Goal: Information Seeking & Learning: Learn about a topic

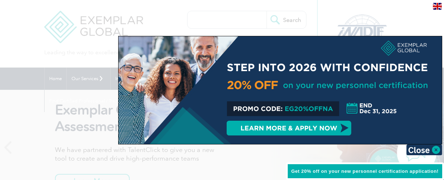
click at [436, 150] on img at bounding box center [424, 149] width 36 height 11
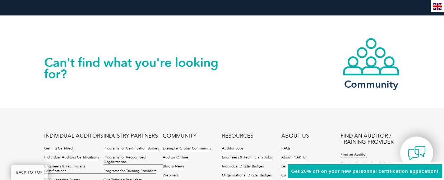
scroll to position [1787, 0]
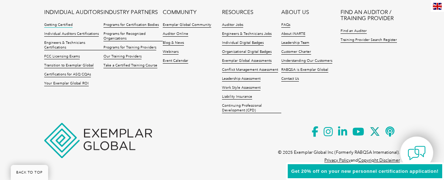
click at [44, 27] on link "Getting Certified" at bounding box center [58, 25] width 28 height 5
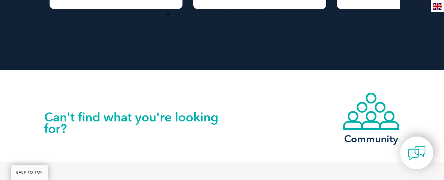
scroll to position [1149, 0]
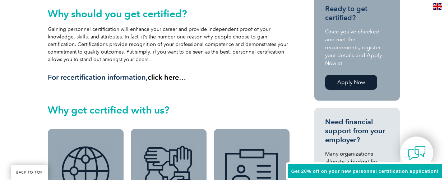
scroll to position [191, 0]
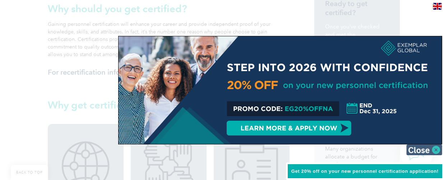
click at [424, 149] on img at bounding box center [424, 149] width 36 height 11
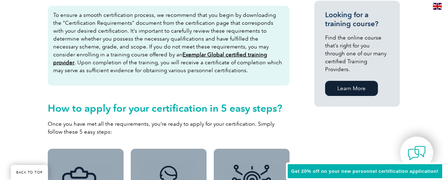
scroll to position [479, 0]
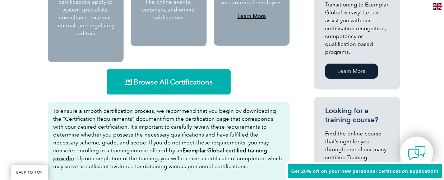
click at [171, 78] on span "Browse All Certifications" at bounding box center [173, 81] width 79 height 7
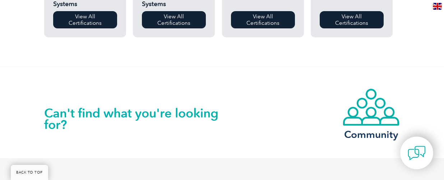
scroll to position [574, 0]
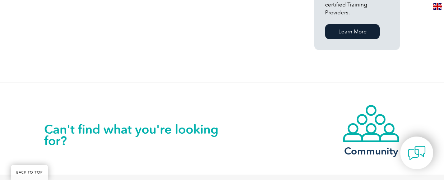
scroll to position [670, 0]
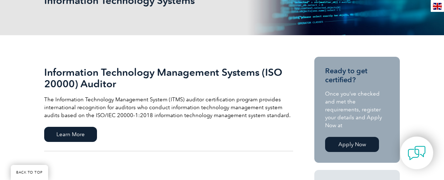
scroll to position [96, 0]
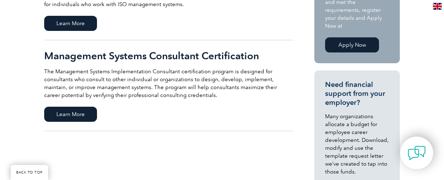
scroll to position [239, 0]
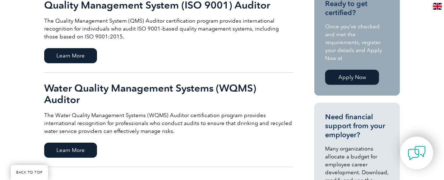
scroll to position [144, 0]
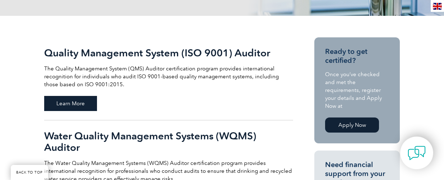
click at [53, 99] on span "Learn More" at bounding box center [70, 103] width 53 height 15
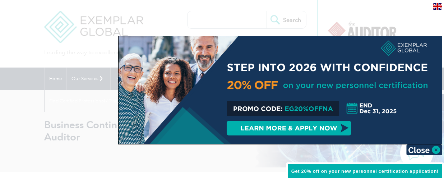
scroll to position [48, 0]
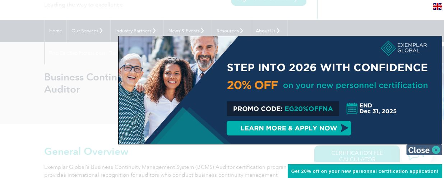
click at [414, 150] on img at bounding box center [424, 149] width 36 height 11
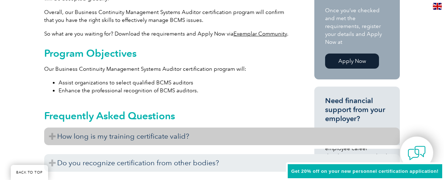
scroll to position [383, 0]
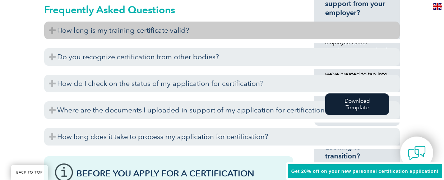
click at [134, 22] on h3 "How long is my training certificate valid?" at bounding box center [221, 31] width 355 height 18
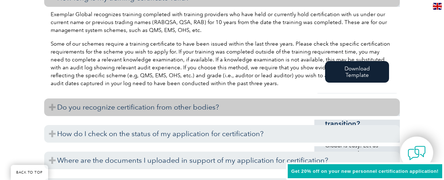
scroll to position [431, 0]
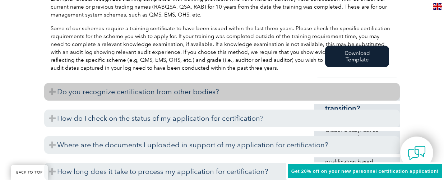
click at [199, 83] on h3 "Do you recognize certification from other bodies?" at bounding box center [221, 92] width 355 height 18
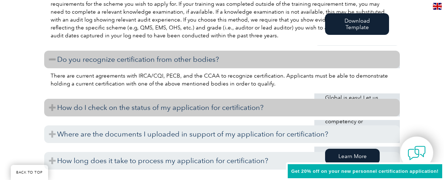
scroll to position [479, 0]
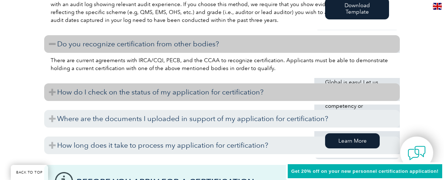
click at [188, 83] on h3 "How do I check on the status of my application for certification?" at bounding box center [221, 92] width 355 height 18
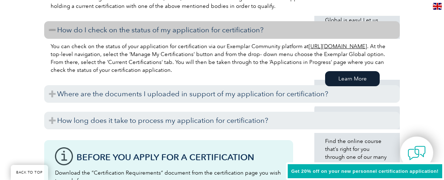
scroll to position [574, 0]
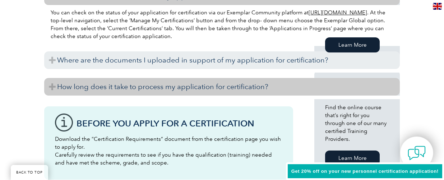
click at [191, 80] on h3 "How long does it take to process my application for certification?" at bounding box center [221, 87] width 355 height 18
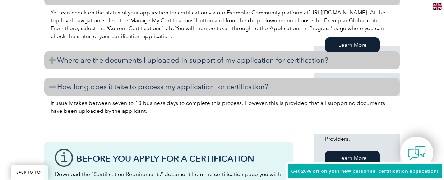
click at [188, 54] on h3 "Where are the documents I uploaded in support of my application for certificati…" at bounding box center [221, 60] width 355 height 18
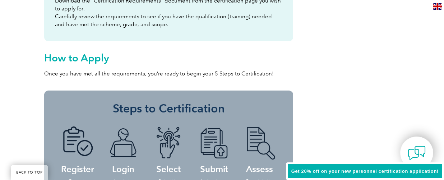
scroll to position [718, 0]
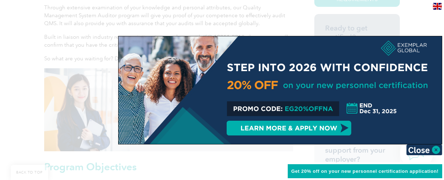
scroll to position [239, 0]
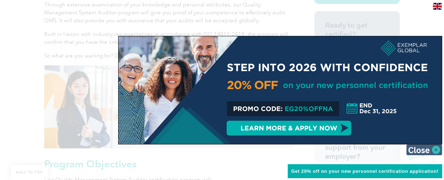
click at [418, 149] on img at bounding box center [424, 149] width 36 height 11
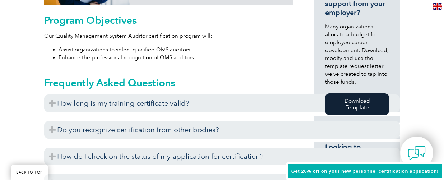
scroll to position [431, 0]
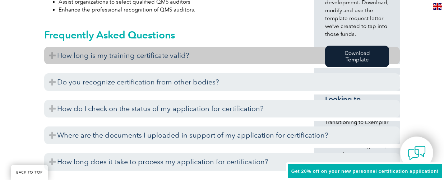
click at [173, 59] on h3 "How long is my training certificate valid?" at bounding box center [221, 56] width 355 height 18
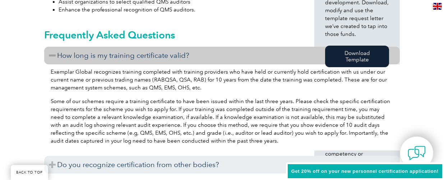
click at [179, 64] on h3 "How long is my training certificate valid?" at bounding box center [221, 56] width 355 height 18
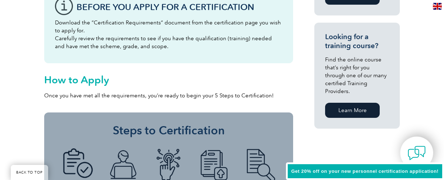
scroll to position [718, 0]
